Goal: Task Accomplishment & Management: Use online tool/utility

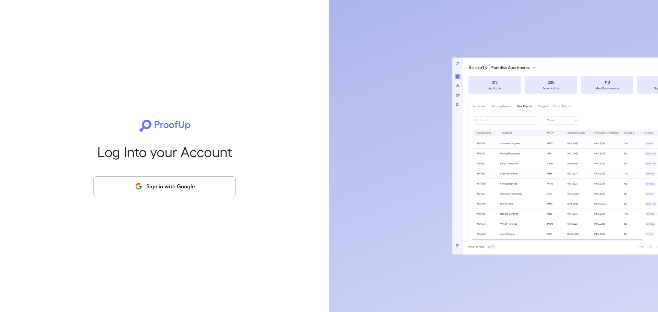
click at [199, 183] on button "Sign in with Google" at bounding box center [164, 187] width 143 height 20
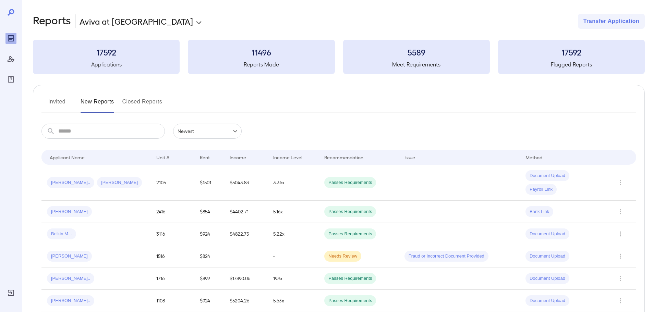
click at [57, 103] on button "Invited" at bounding box center [56, 104] width 31 height 16
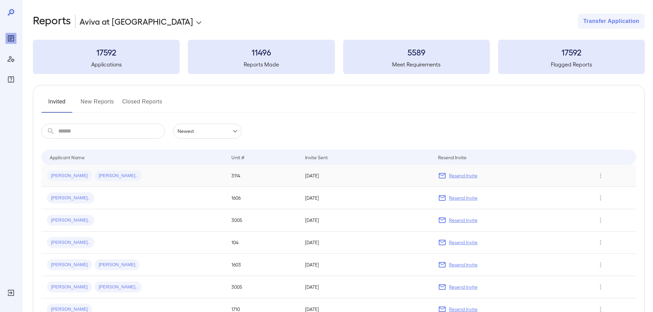
click at [121, 178] on div "Jose L... Digna M..." at bounding box center [133, 175] width 173 height 11
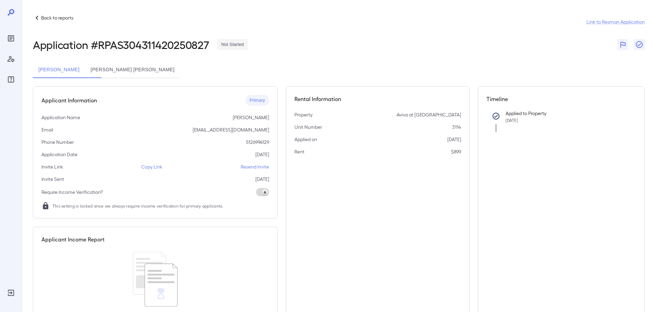
click at [161, 166] on p "Copy Link" at bounding box center [151, 167] width 21 height 7
click at [129, 70] on button "Digna Marlen Cruz Ramos" at bounding box center [132, 70] width 95 height 16
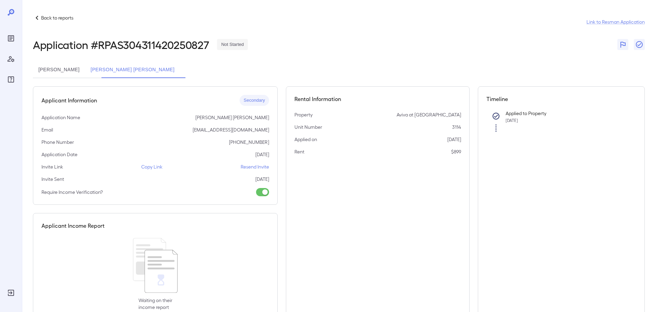
click at [76, 73] on button "Jose Liborio Ortega" at bounding box center [59, 70] width 52 height 16
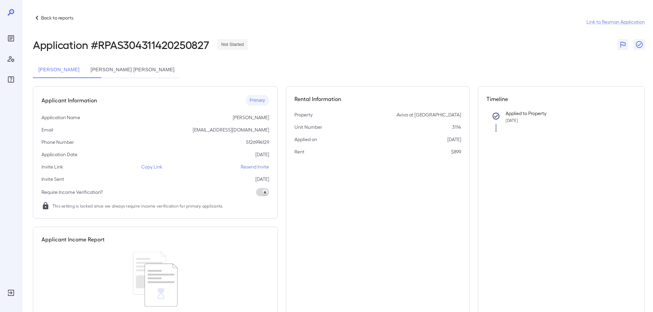
click at [152, 165] on p "Copy Link" at bounding box center [151, 167] width 21 height 7
